Goal: Information Seeking & Learning: Understand process/instructions

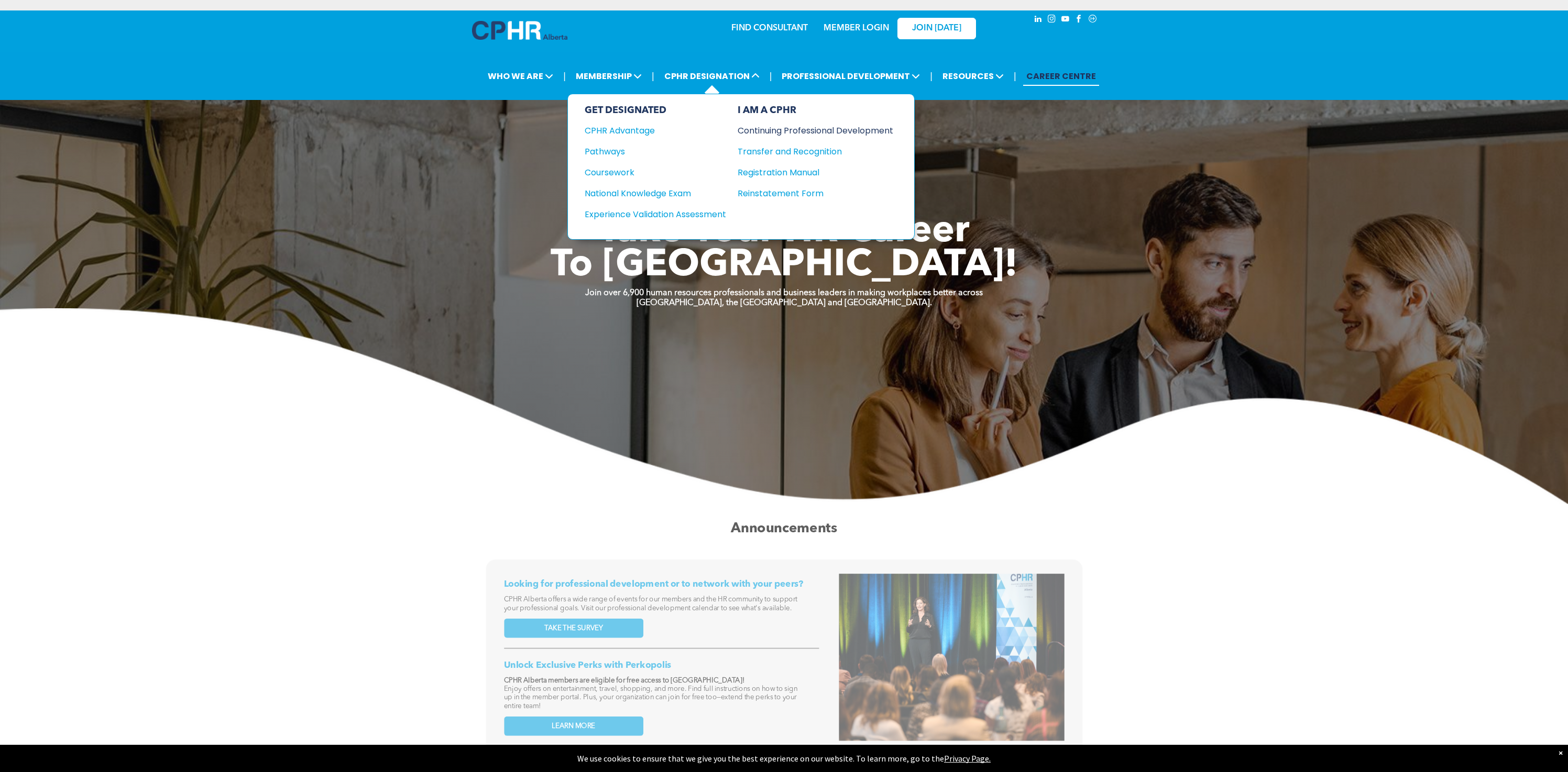
click at [818, 134] on div "Continuing Professional Development" at bounding box center [808, 131] width 140 height 13
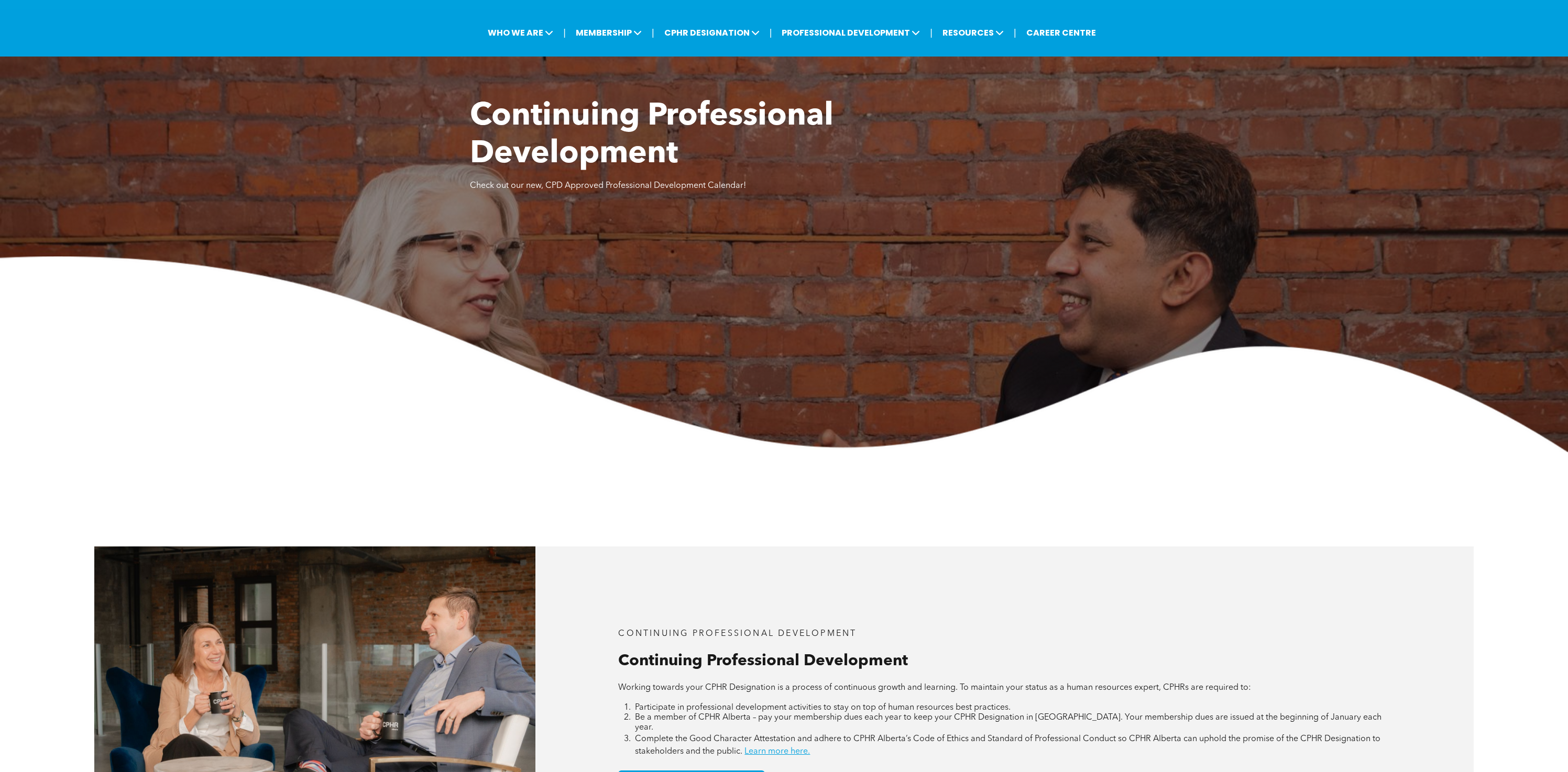
scroll to position [395, 0]
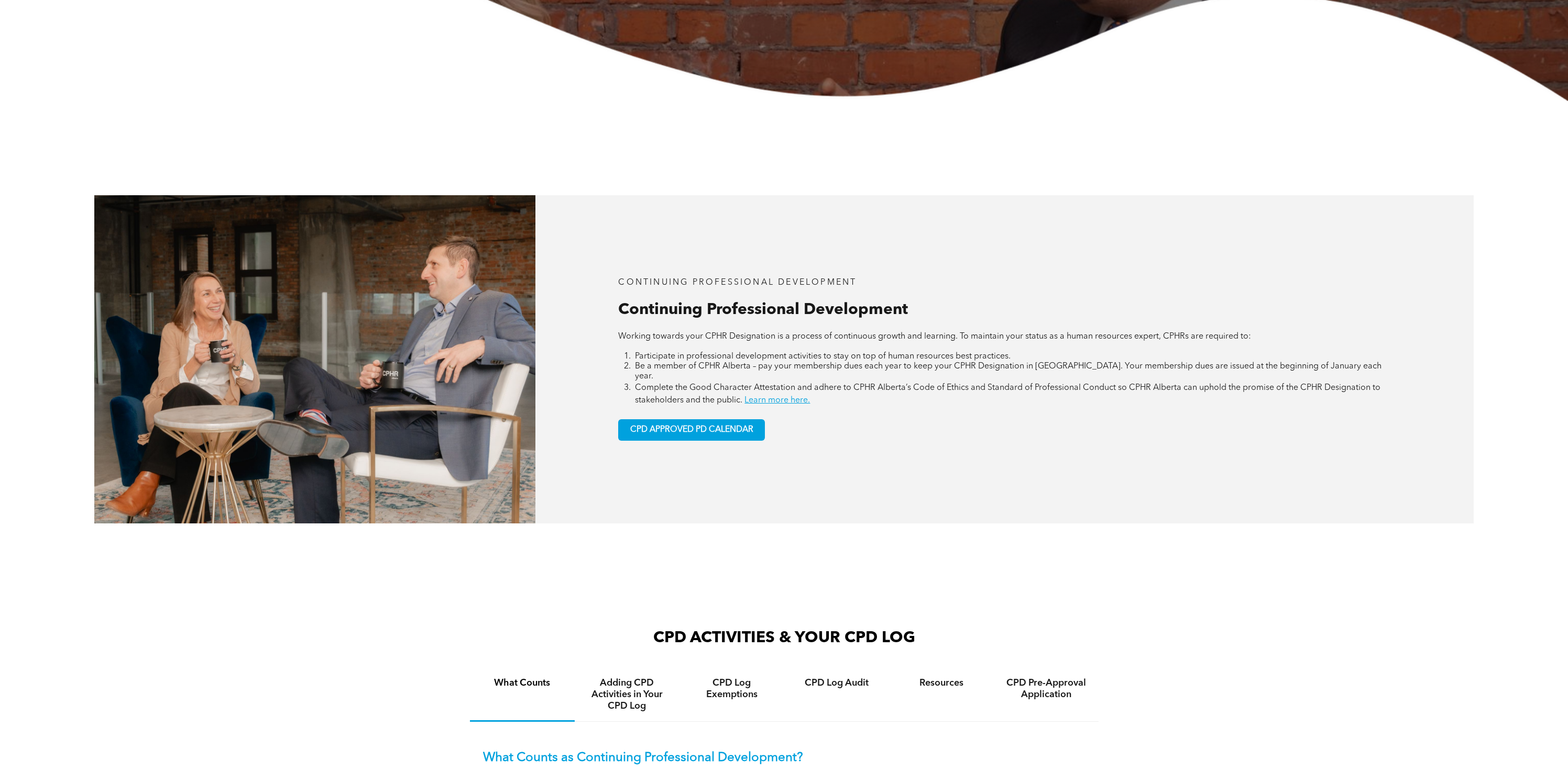
click at [640, 364] on span "Be a member of CPHR Alberta – pay your membership dues each year to keep your C…" at bounding box center [1008, 372] width 746 height 18
drag, startPoint x: 637, startPoint y: 363, endPoint x: 740, endPoint y: 368, distance: 103.1
click at [740, 368] on span "Be a member of CPHR Alberta – pay your membership dues each year to keep your C…" at bounding box center [1008, 372] width 746 height 18
click at [1019, 366] on span "Be a member of CPHR Alberta – pay your membership dues each year to keep your C…" at bounding box center [1008, 372] width 746 height 18
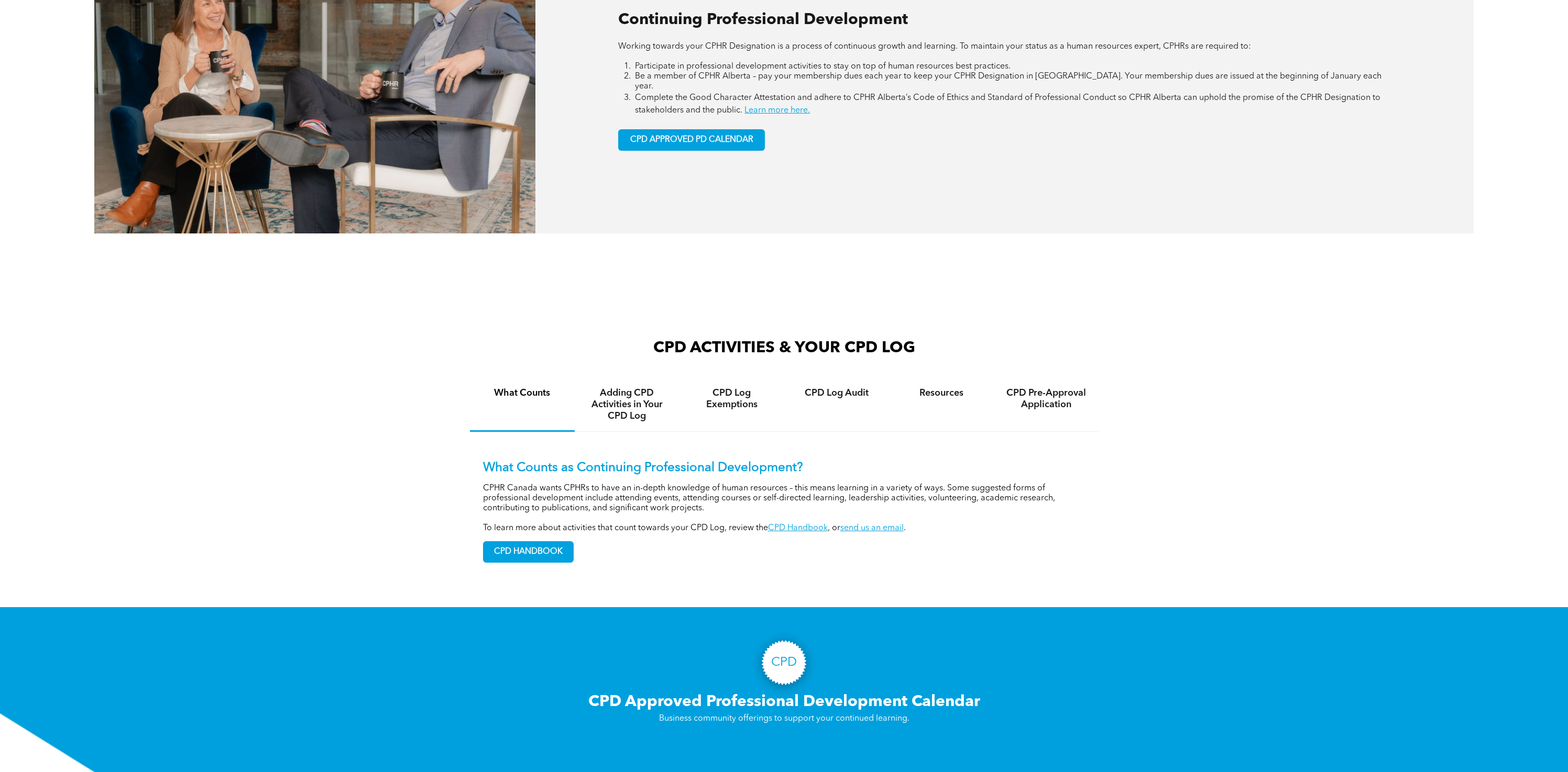
scroll to position [694, 0]
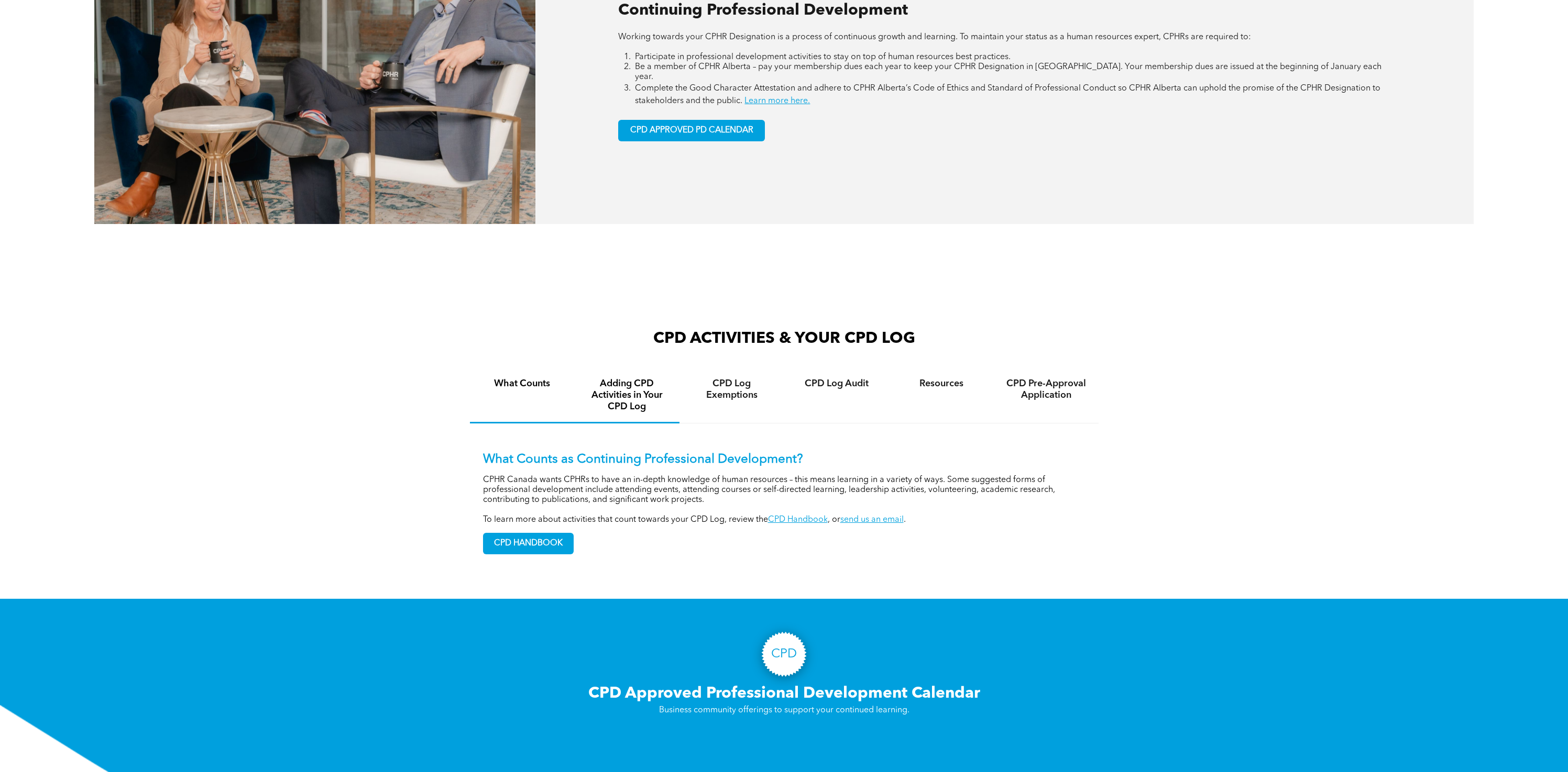
click at [631, 398] on h4 "Adding CPD Activities in Your CPD Log" at bounding box center [627, 395] width 86 height 35
